Goal: Task Accomplishment & Management: Complete application form

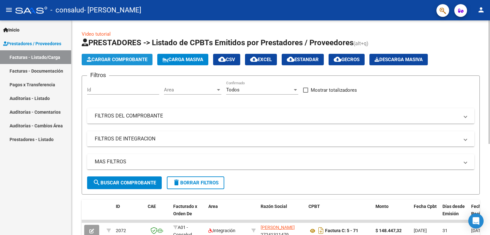
click at [141, 59] on span "Cargar Comprobante" at bounding box center [117, 60] width 61 height 6
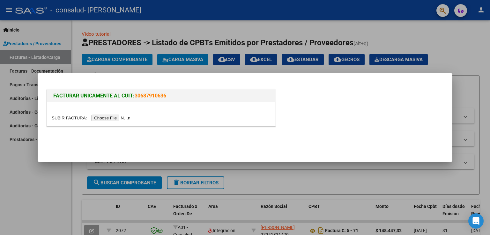
click at [120, 116] on input "file" at bounding box center [92, 118] width 81 height 7
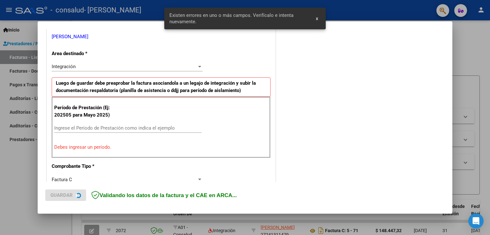
scroll to position [133, 0]
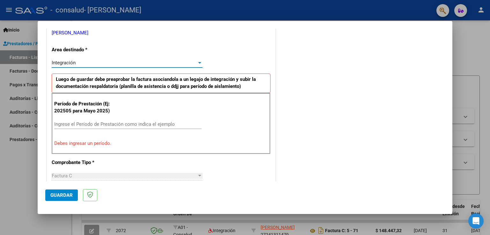
click at [75, 60] on span "Integración" at bounding box center [64, 63] width 24 height 6
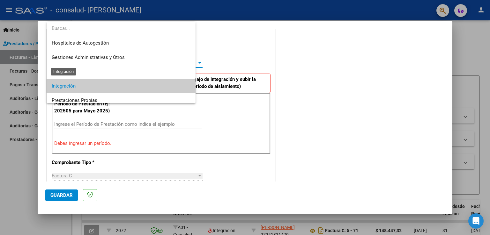
scroll to position [24, 0]
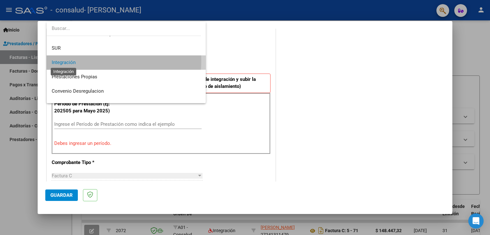
click at [75, 60] on span "Integración" at bounding box center [64, 63] width 24 height 6
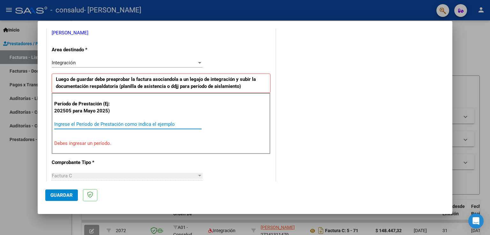
click at [73, 123] on input "Ingrese el Período de Prestación como indica el ejemplo" at bounding box center [127, 125] width 147 height 6
click at [57, 122] on input "Ingrese el Período de Prestación como indica el ejemplo" at bounding box center [127, 125] width 147 height 6
click at [69, 125] on input "2025" at bounding box center [127, 125] width 147 height 6
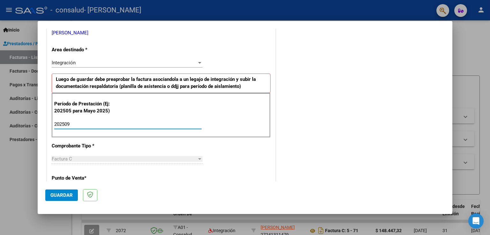
type input "202509"
click at [65, 196] on span "Guardar" at bounding box center [61, 196] width 22 height 6
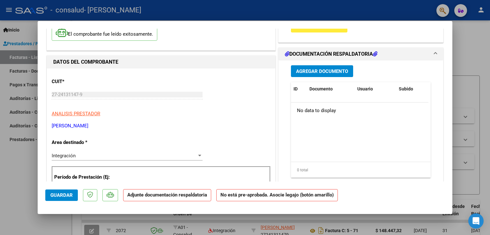
scroll to position [50, 0]
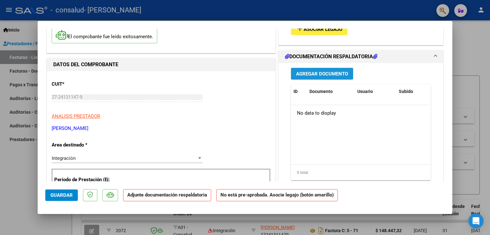
click at [339, 73] on span "Agregar Documento" at bounding box center [322, 74] width 52 height 6
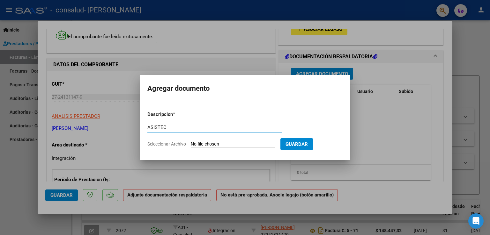
click at [163, 128] on input "ASISTEC" at bounding box center [214, 128] width 135 height 6
click at [169, 127] on input "ASISTENC" at bounding box center [214, 128] width 135 height 6
type input "ASISTENCIA"
click at [304, 144] on span "Guardar" at bounding box center [297, 145] width 22 height 6
click at [157, 147] on form "Descripcion * ASISTENCIA Escriba aquí una descripcion Seleccionar Archivo Guard…" at bounding box center [244, 129] width 195 height 47
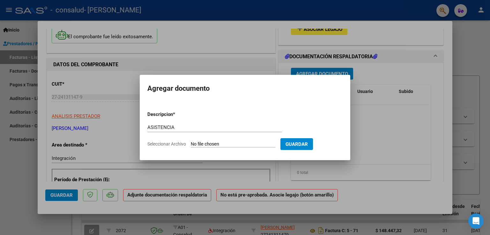
click at [308, 145] on span "Guardar" at bounding box center [297, 145] width 22 height 6
click at [308, 143] on span "Guardar" at bounding box center [297, 145] width 22 height 6
drag, startPoint x: 153, startPoint y: 113, endPoint x: 162, endPoint y: 93, distance: 21.9
click at [155, 110] on form "Descripcion * ASISTENCIA Escriba aquí una descripcion Seleccionar Archivo Guard…" at bounding box center [244, 129] width 195 height 47
drag, startPoint x: 166, startPoint y: 85, endPoint x: 174, endPoint y: 103, distance: 19.3
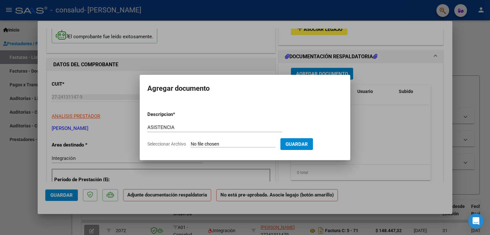
click at [166, 85] on h2 "Agregar documento" at bounding box center [244, 89] width 195 height 12
click at [394, 146] on div at bounding box center [245, 117] width 490 height 235
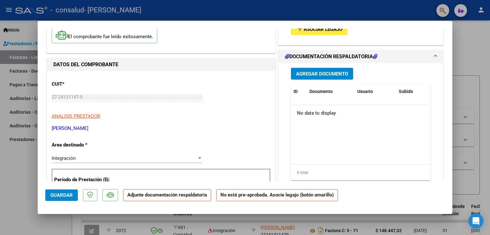
click at [285, 55] on icon at bounding box center [287, 56] width 4 height 5
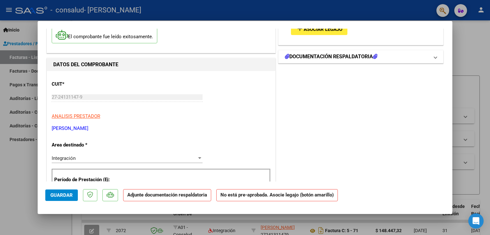
click at [285, 55] on icon at bounding box center [287, 56] width 4 height 5
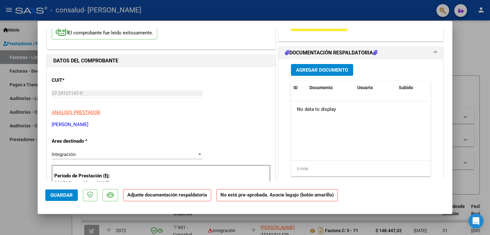
scroll to position [0, 0]
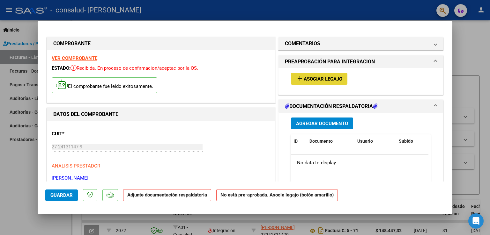
click at [312, 77] on span "Asociar Legajo" at bounding box center [323, 79] width 39 height 6
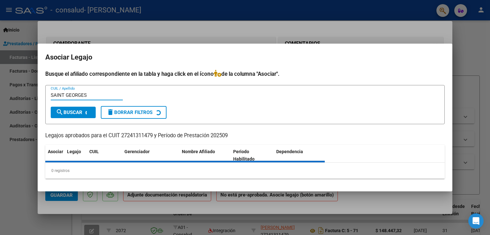
type input "SAINT GEORGES"
click at [77, 113] on span "search Buscar" at bounding box center [69, 113] width 26 height 6
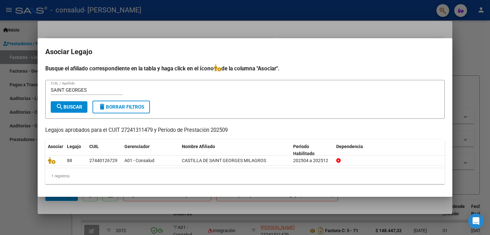
click at [77, 113] on form "SAINT GEORGES CUIL / Apellido search Buscar delete Borrar Filtros" at bounding box center [245, 99] width 400 height 39
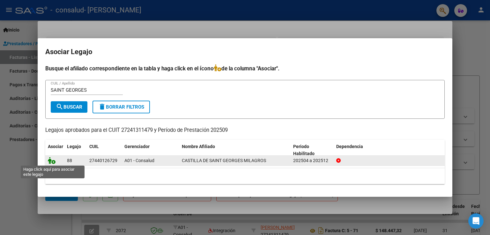
click at [51, 162] on icon at bounding box center [52, 160] width 8 height 7
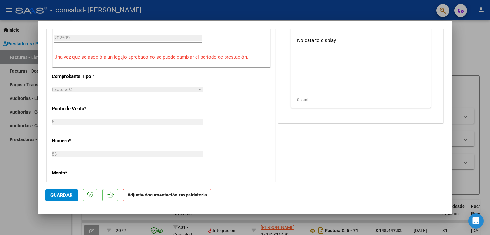
scroll to position [223, 0]
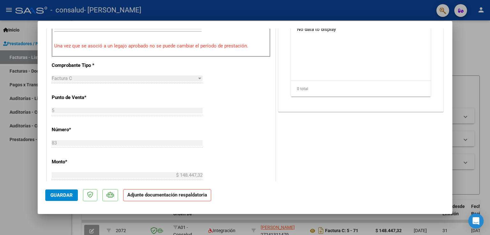
click at [156, 196] on strong "Adjunte documentación respaldatoria" at bounding box center [167, 195] width 80 height 6
click at [65, 194] on span "Guardar" at bounding box center [61, 196] width 22 height 6
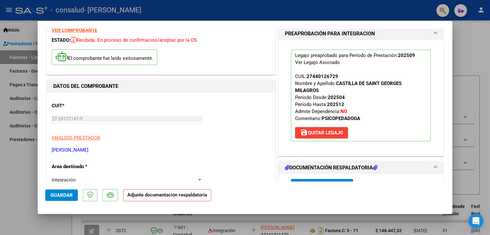
scroll to position [98, 0]
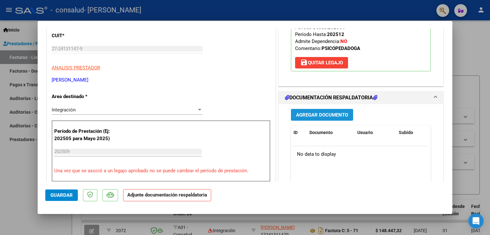
click at [325, 115] on span "Agregar Documento" at bounding box center [322, 115] width 52 height 6
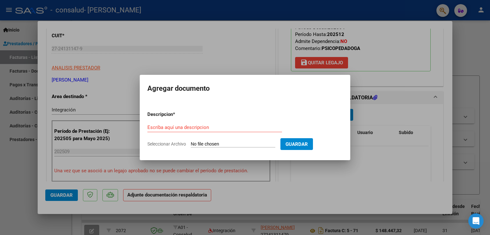
click at [363, 204] on div at bounding box center [245, 117] width 490 height 235
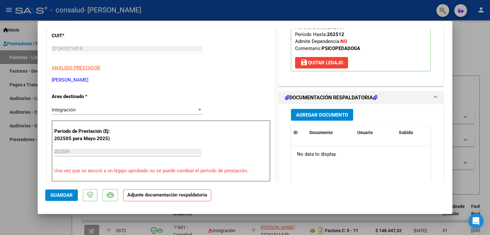
click at [376, 97] on icon at bounding box center [375, 97] width 4 height 5
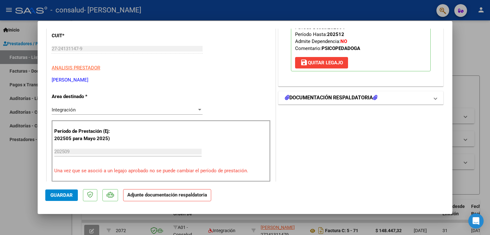
click at [376, 97] on icon at bounding box center [375, 97] width 4 height 5
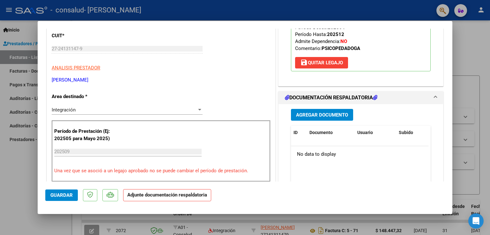
click at [434, 95] on span at bounding box center [435, 98] width 3 height 8
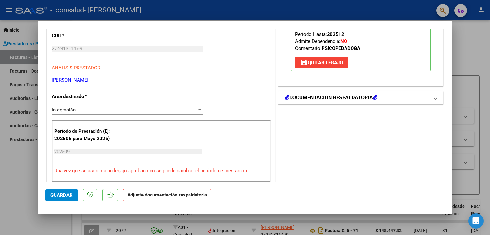
click at [324, 96] on h1 "DOCUMENTACIÓN RESPALDATORIA" at bounding box center [331, 98] width 93 height 8
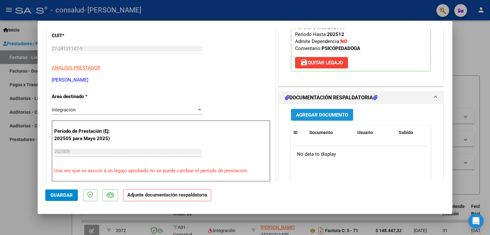
click at [304, 113] on span "Agregar Documento" at bounding box center [322, 115] width 52 height 6
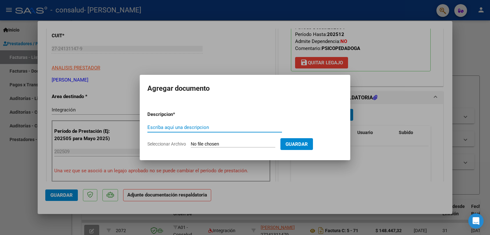
click at [171, 145] on span "Seleccionar Archivo" at bounding box center [166, 144] width 39 height 5
click at [191, 145] on input "Seleccionar Archivo" at bounding box center [233, 145] width 85 height 6
type input "C:\fakepath\MILLY SEPT PSP.pdf"
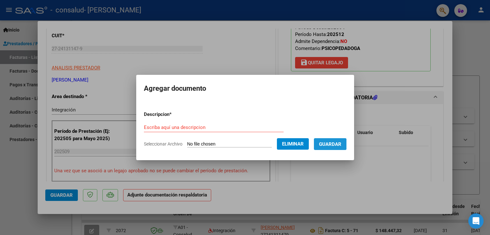
click at [332, 144] on span "Guardar" at bounding box center [330, 145] width 22 height 6
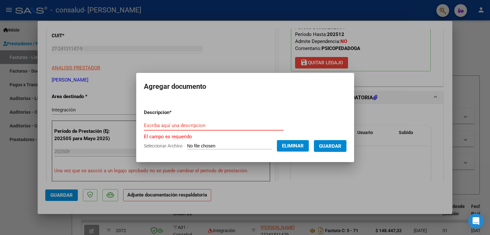
click at [162, 126] on input "Escriba aquí una descripcion" at bounding box center [214, 126] width 140 height 6
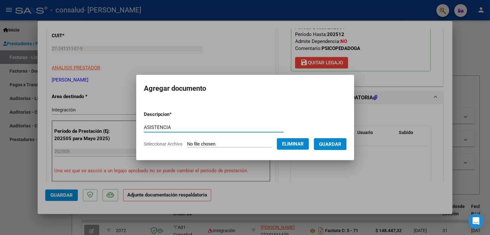
type input "ASISTENCIA"
click at [341, 147] on span "Guardar" at bounding box center [330, 145] width 22 height 6
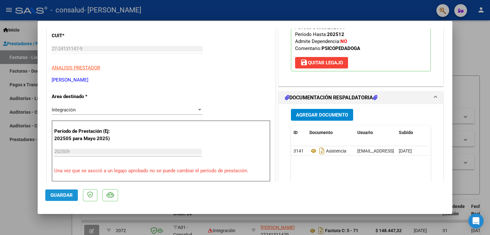
click at [68, 193] on span "Guardar" at bounding box center [61, 196] width 22 height 6
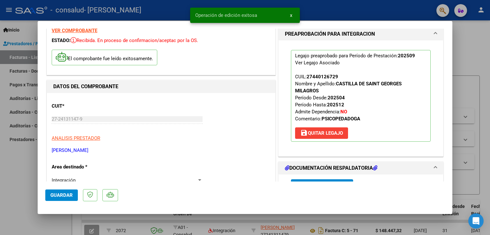
scroll to position [0, 0]
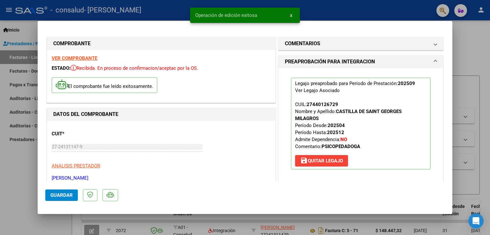
click at [11, 30] on div at bounding box center [245, 117] width 490 height 235
type input "$ 0,00"
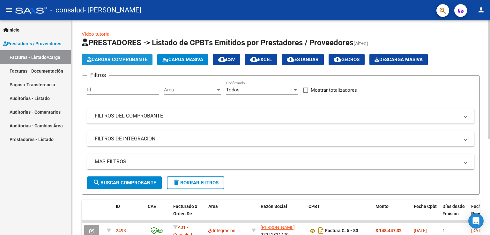
click at [138, 57] on span "Cargar Comprobante" at bounding box center [117, 60] width 61 height 6
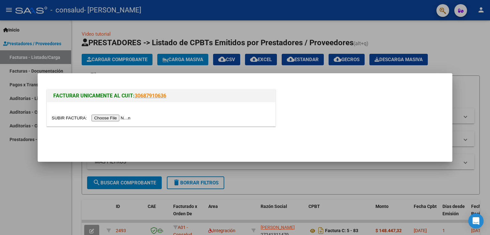
click at [112, 118] on input "file" at bounding box center [92, 118] width 81 height 7
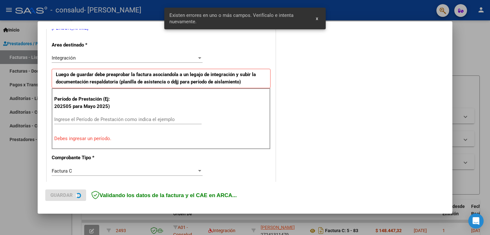
scroll to position [145, 0]
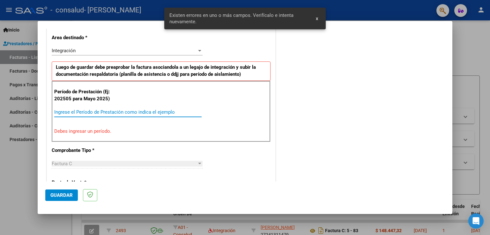
click at [78, 110] on input "Ingrese el Período de Prestación como indica el ejemplo" at bounding box center [127, 112] width 147 height 6
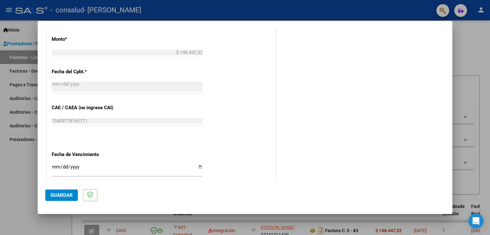
scroll to position [408, 0]
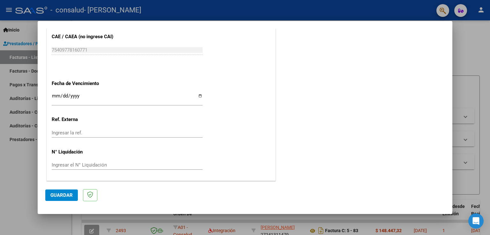
type input "202509"
click at [68, 195] on span "Guardar" at bounding box center [61, 196] width 22 height 6
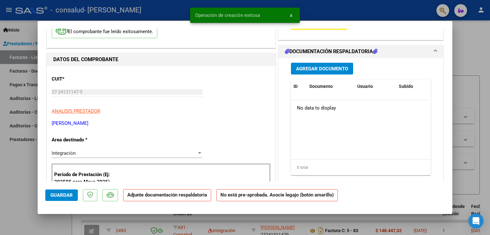
scroll to position [0, 0]
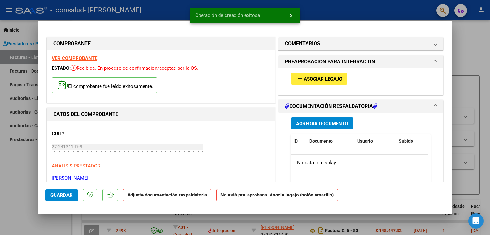
click at [333, 79] on span "Asociar Legajo" at bounding box center [323, 79] width 39 height 6
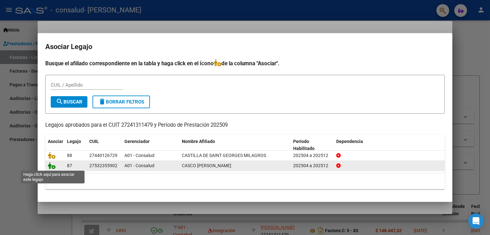
drag, startPoint x: 49, startPoint y: 166, endPoint x: 87, endPoint y: 160, distance: 39.4
click at [49, 166] on icon at bounding box center [52, 165] width 8 height 7
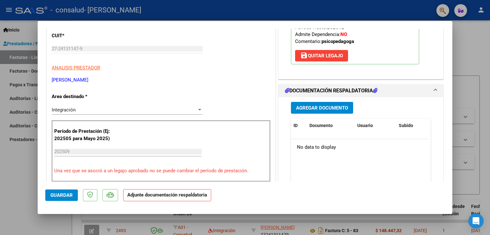
scroll to position [66, 0]
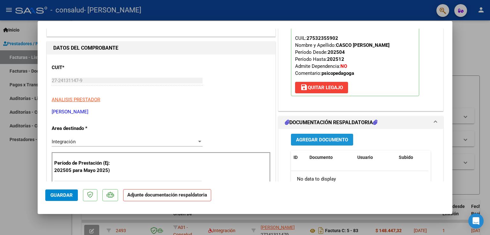
click at [322, 138] on span "Agregar Documento" at bounding box center [322, 140] width 52 height 6
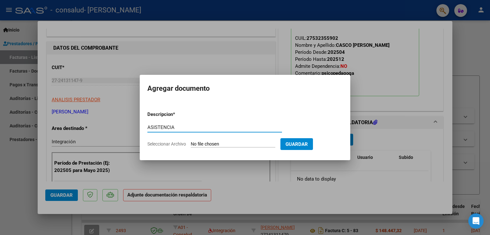
type input "ASISTENCIA"
click at [166, 143] on span "Seleccionar Archivo" at bounding box center [166, 144] width 39 height 5
click at [191, 143] on input "Seleccionar Archivo" at bounding box center [233, 145] width 85 height 6
type input "C:\fakepath\VALENTINA PSP SEPT.pdf"
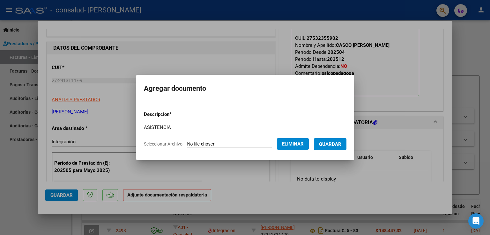
click at [338, 145] on span "Guardar" at bounding box center [330, 145] width 22 height 6
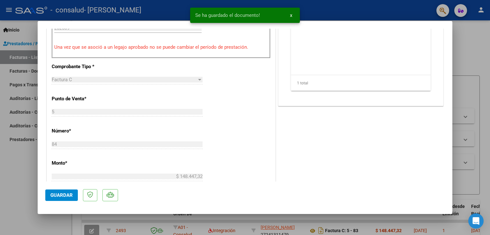
scroll to position [226, 0]
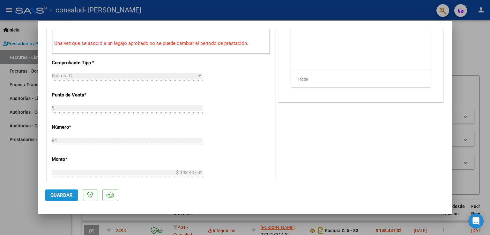
drag, startPoint x: 61, startPoint y: 193, endPoint x: 114, endPoint y: 177, distance: 55.2
click at [61, 193] on span "Guardar" at bounding box center [61, 196] width 22 height 6
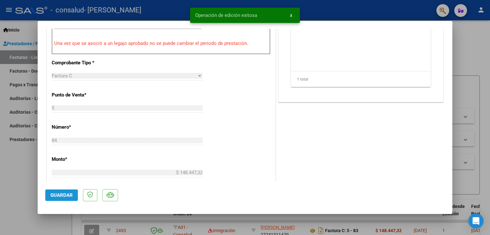
drag, startPoint x: 56, startPoint y: 197, endPoint x: 115, endPoint y: 179, distance: 62.0
click at [56, 197] on span "Guardar" at bounding box center [61, 196] width 22 height 6
click at [464, 44] on div at bounding box center [245, 117] width 490 height 235
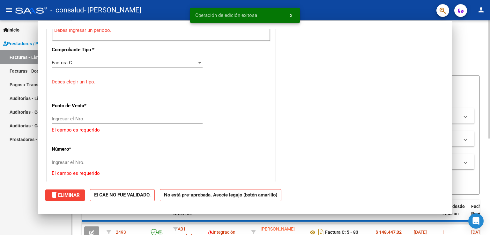
scroll to position [0, 0]
